Goal: Task Accomplishment & Management: Use online tool/utility

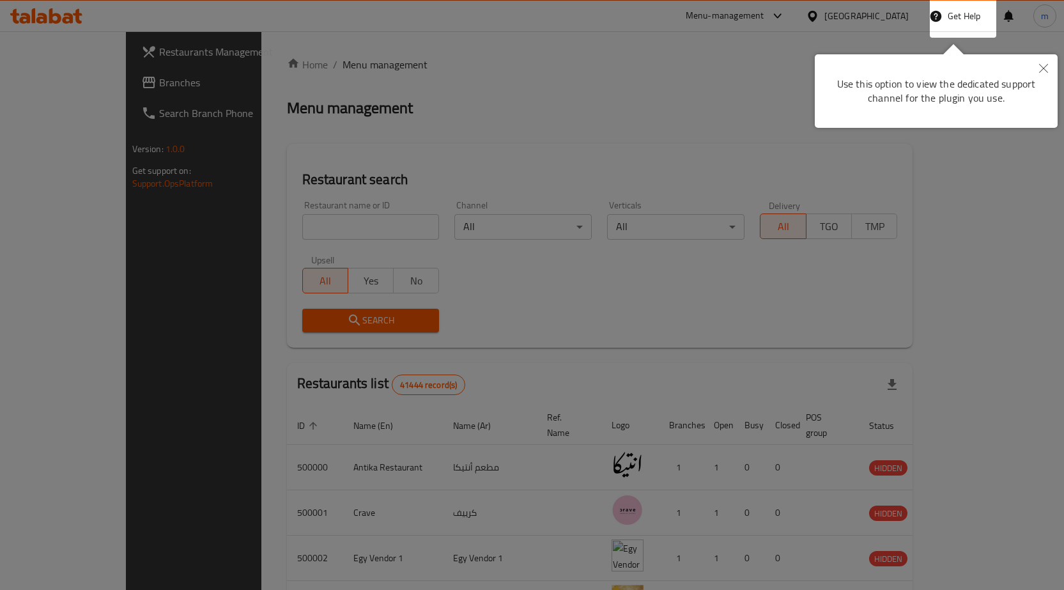
click at [1033, 67] on button "Close" at bounding box center [1043, 68] width 28 height 29
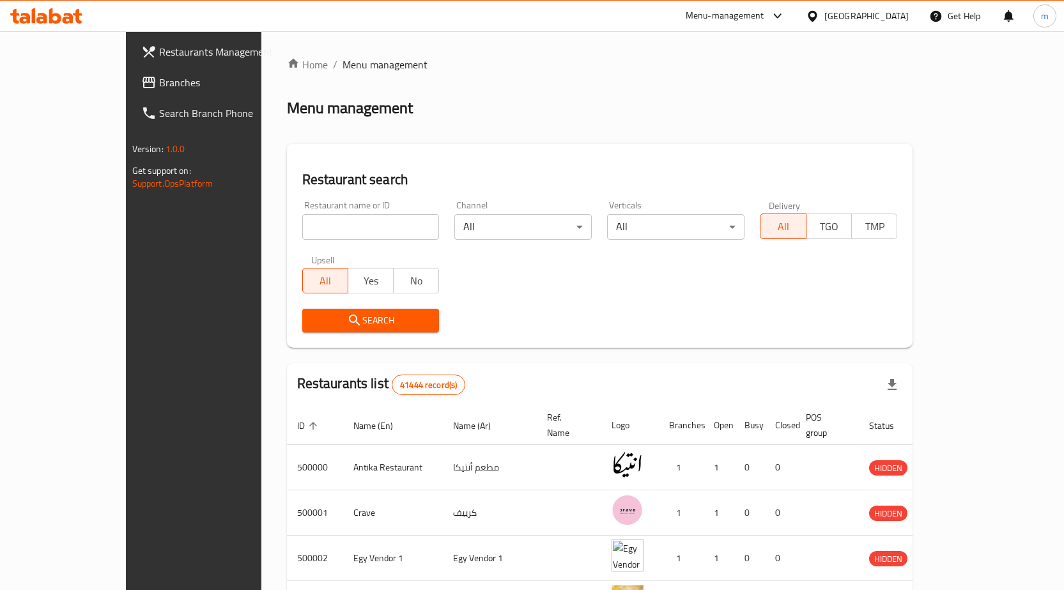
click at [906, 17] on div "Egypt" at bounding box center [866, 16] width 84 height 14
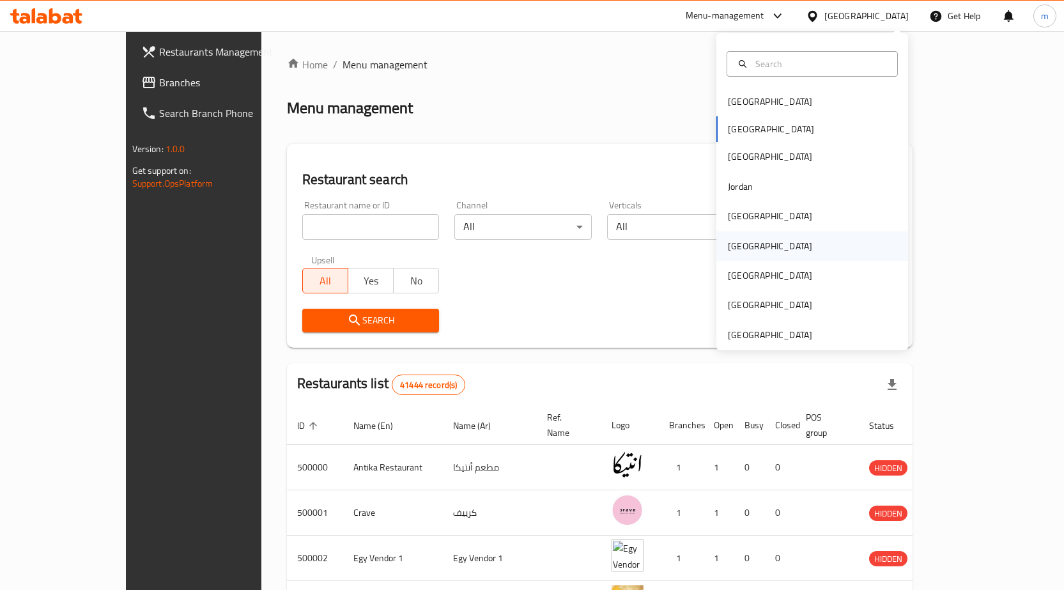
scroll to position [7, 0]
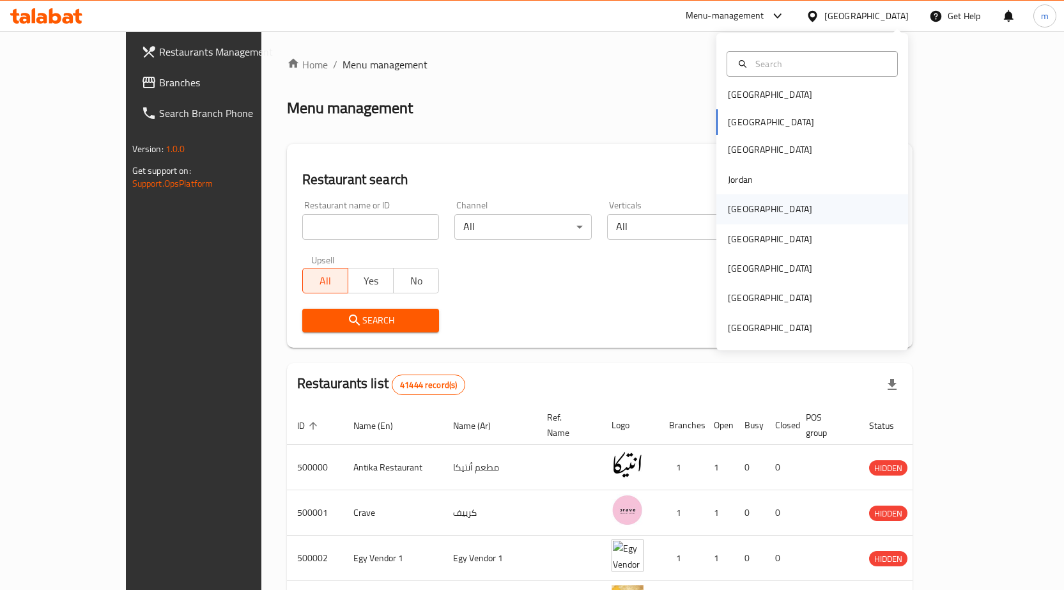
click at [735, 213] on div "[GEOGRAPHIC_DATA]" at bounding box center [770, 209] width 84 height 14
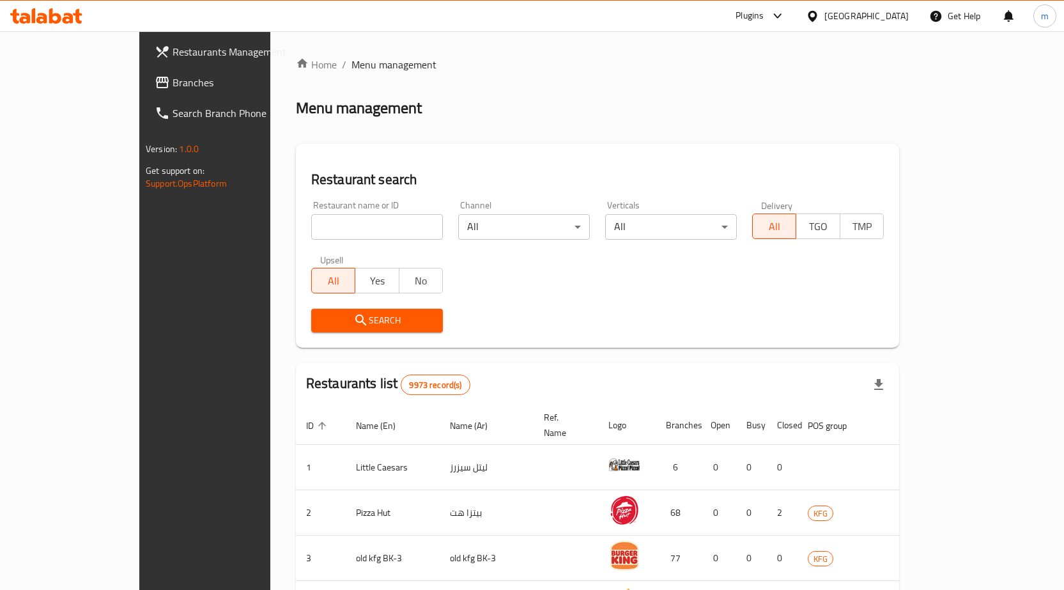
click at [173, 79] on span "Branches" at bounding box center [240, 82] width 134 height 15
drag, startPoint x: 339, startPoint y: 240, endPoint x: 330, endPoint y: 219, distance: 22.9
click at [337, 237] on div "Restaurant name or ID Restaurant name or ID" at bounding box center [376, 220] width 147 height 54
click at [330, 219] on input "search" at bounding box center [377, 227] width 132 height 26
paste input "BACLAVA"
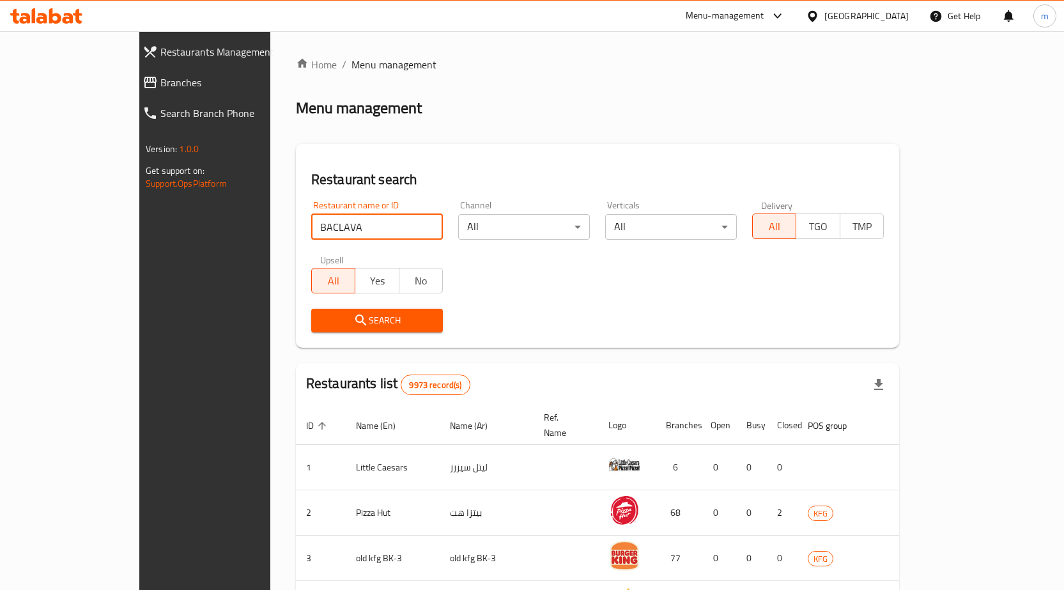
type input "BACLAVA"
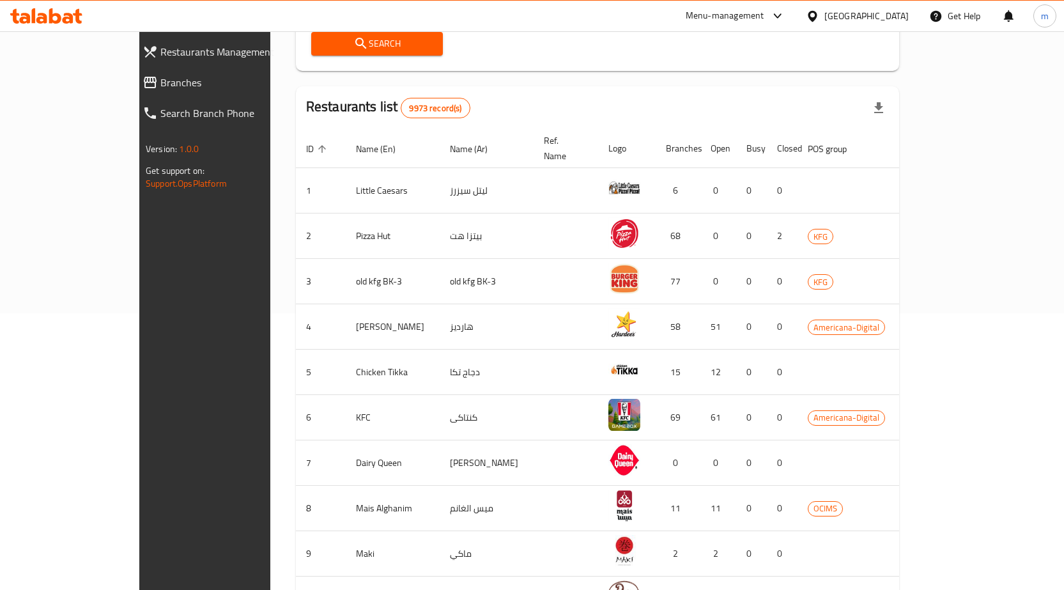
scroll to position [151, 0]
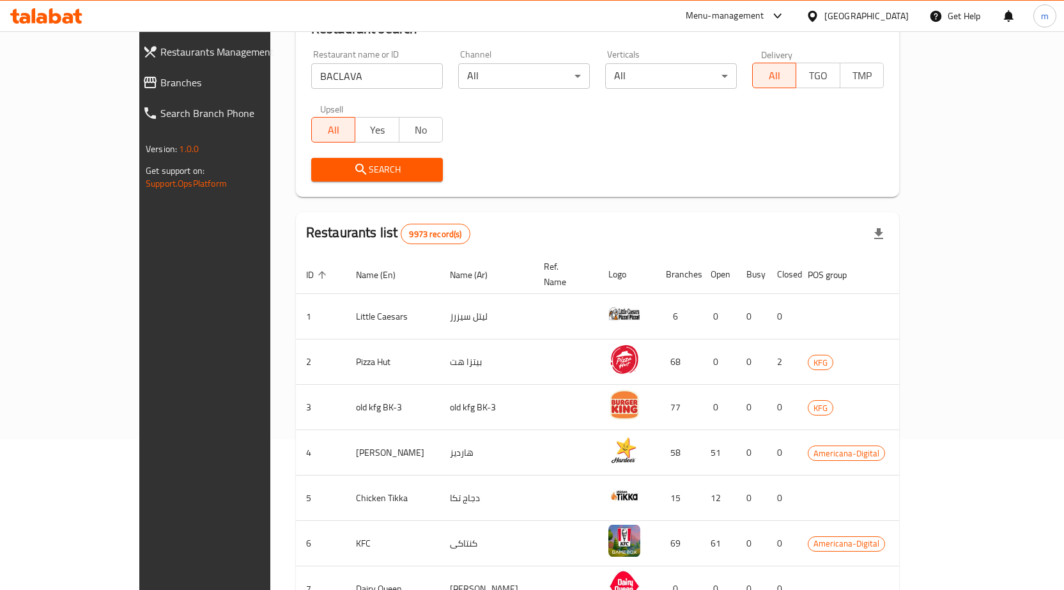
click at [353, 169] on icon "submit" at bounding box center [360, 169] width 15 height 15
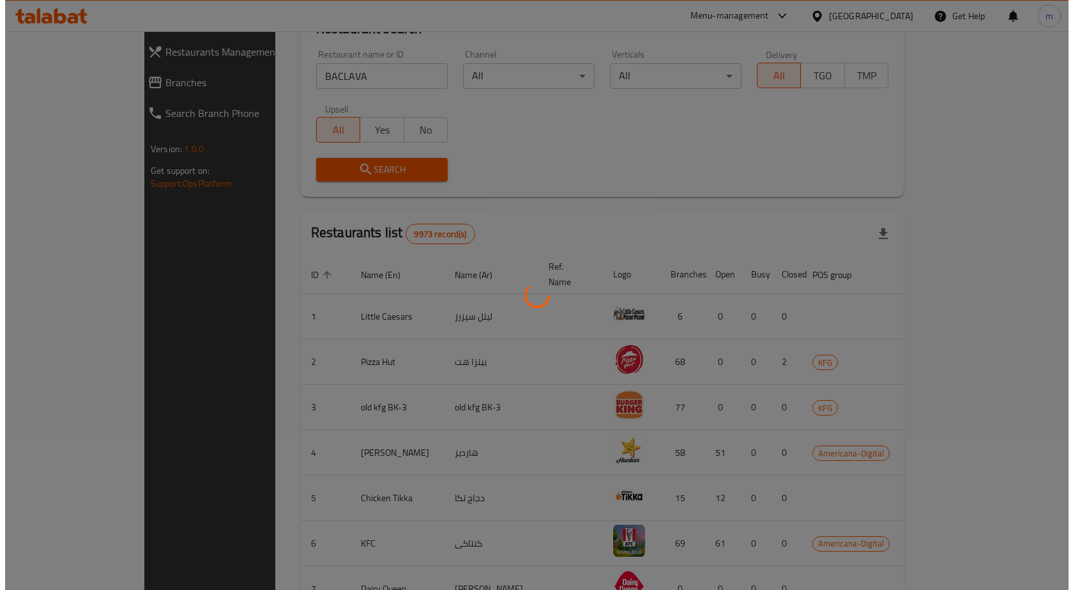
scroll to position [0, 0]
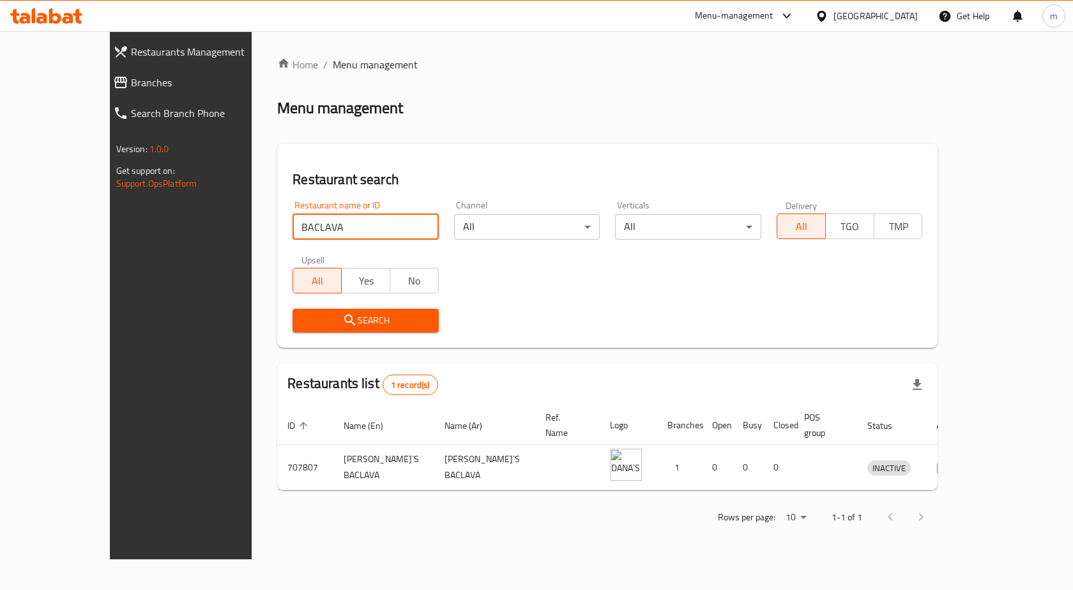
drag, startPoint x: 276, startPoint y: 225, endPoint x: 93, endPoint y: 197, distance: 184.8
click at [110, 199] on div "Restaurants Management Branches Search Branch Phone Version: 1.0.0 Get support …" at bounding box center [537, 295] width 854 height 528
